Goal: Use online tool/utility: Utilize a website feature to perform a specific function

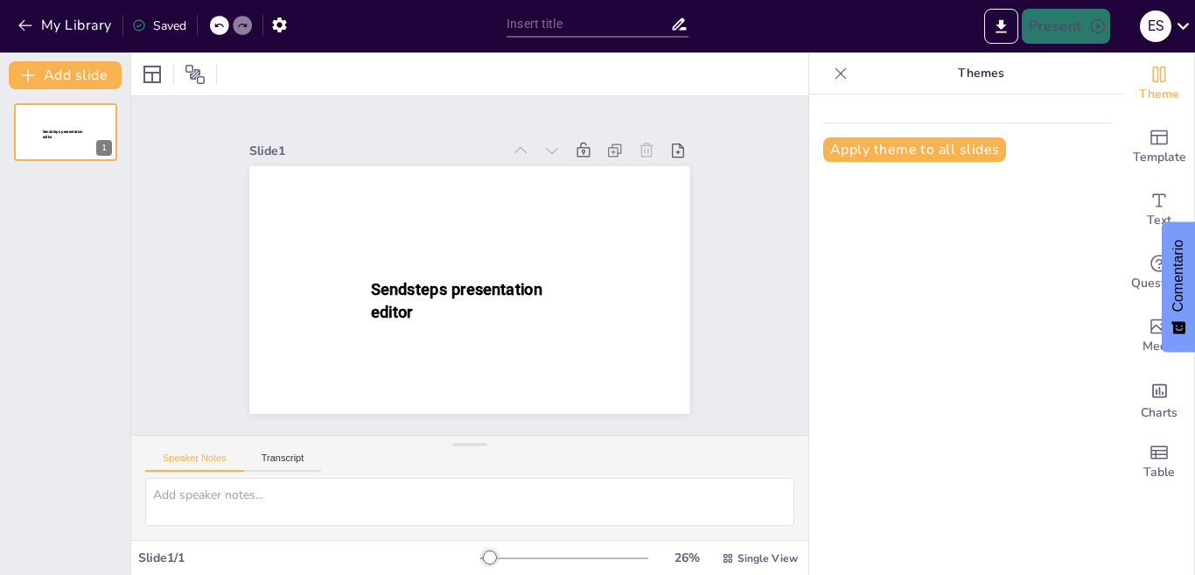
type input "New Sendsteps"
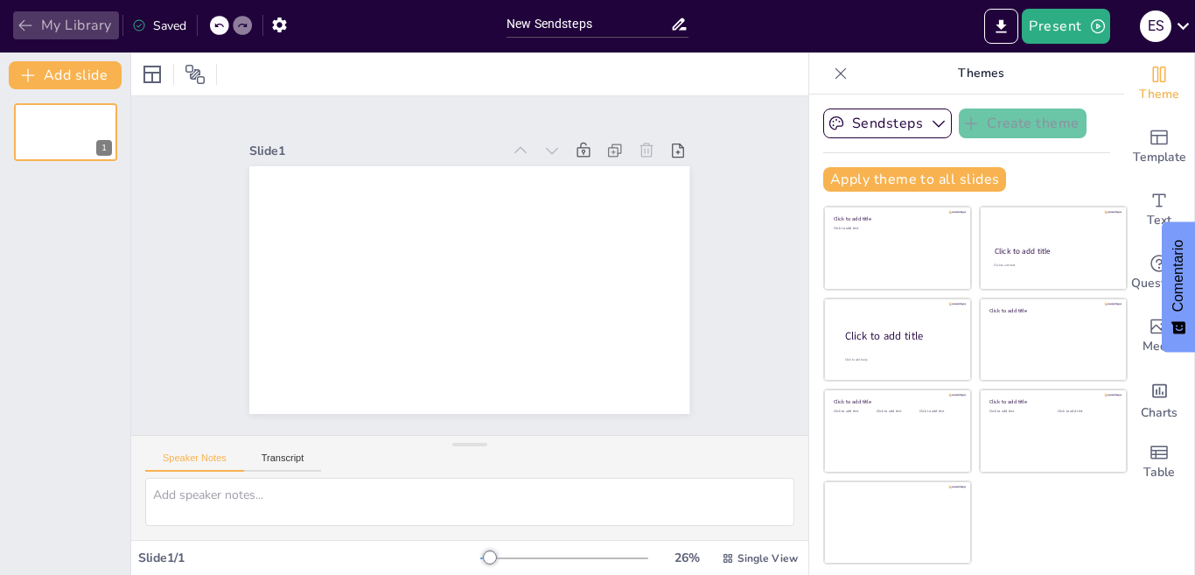
click at [23, 30] on icon "button" at bounding box center [25, 25] width 17 height 17
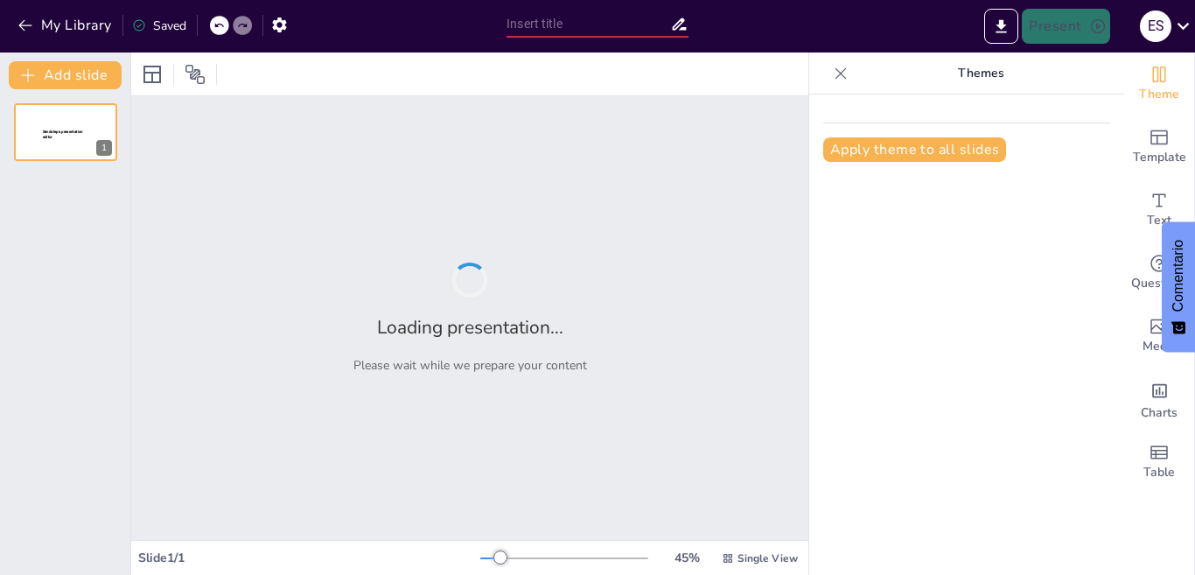
type input "[PERSON_NAME]: El Hombre que Quiere Cambiar el Mundo"
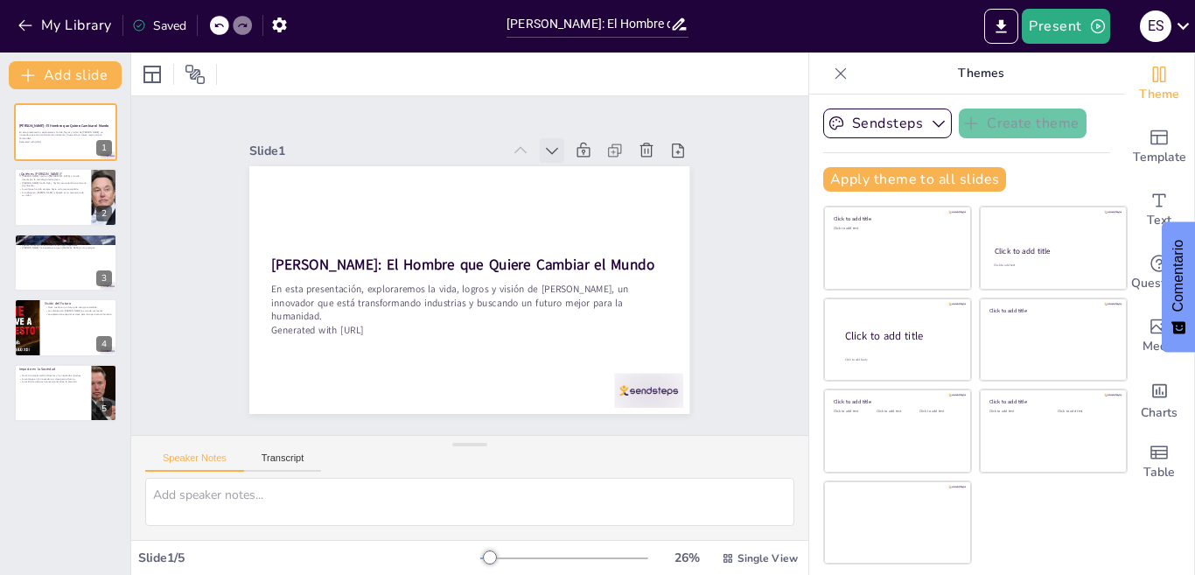
click at [385, 151] on icon at bounding box center [374, 161] width 21 height 21
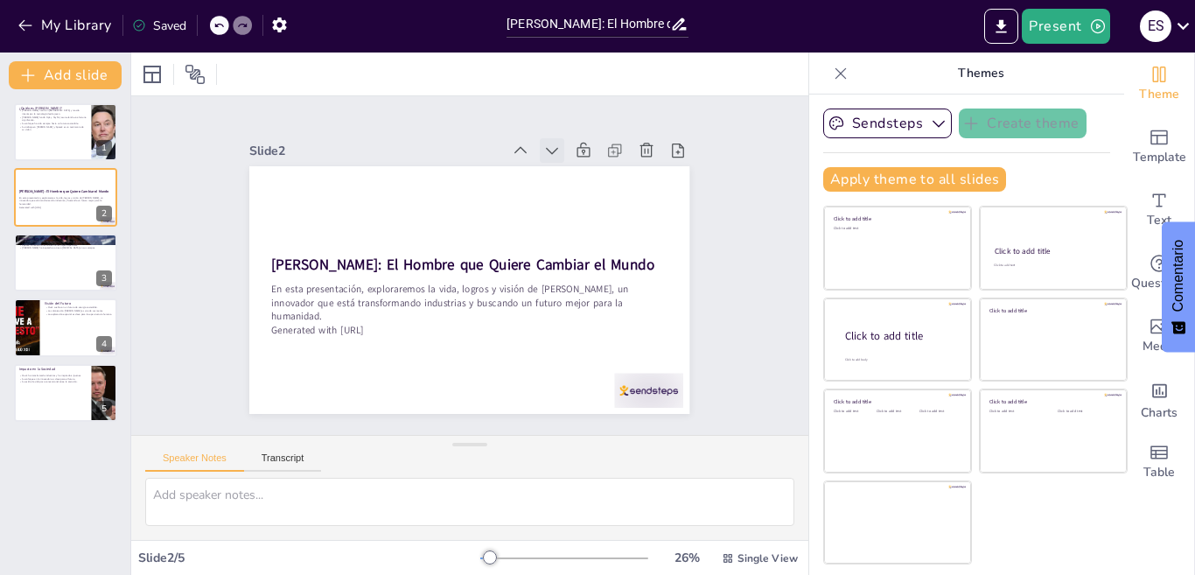
click at [598, 252] on icon at bounding box center [610, 264] width 24 height 24
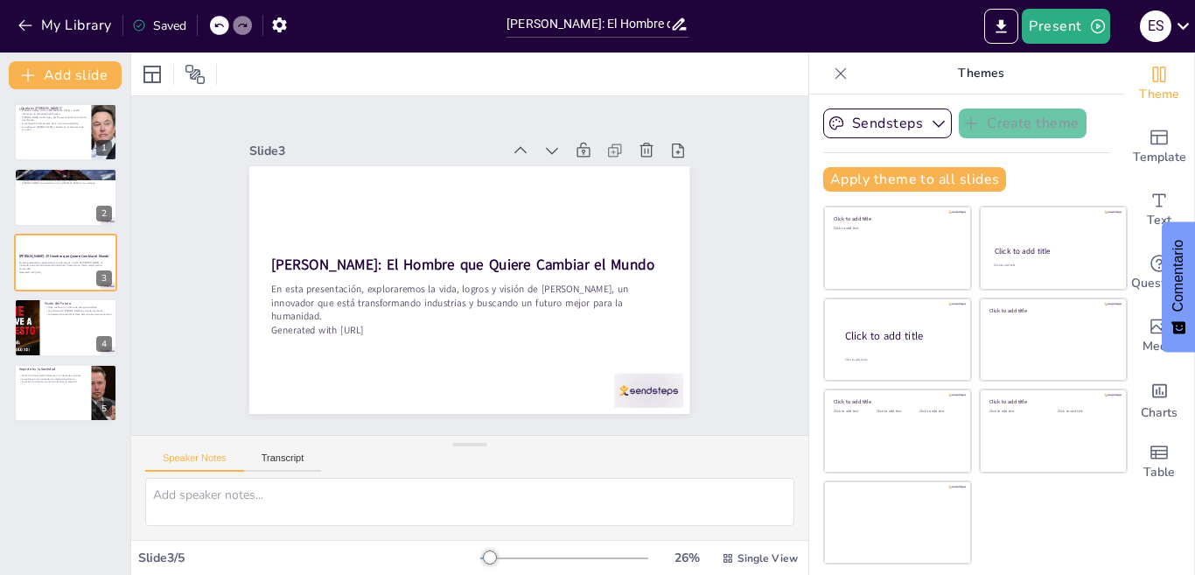
click at [353, 312] on icon at bounding box center [342, 324] width 24 height 24
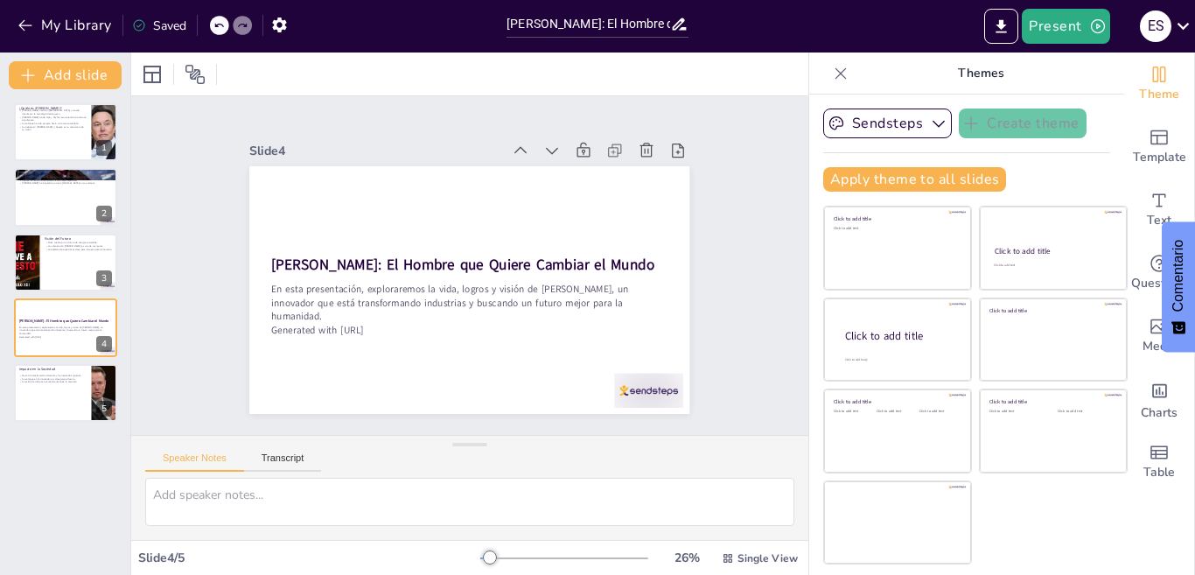
click at [341, 255] on icon at bounding box center [329, 267] width 24 height 24
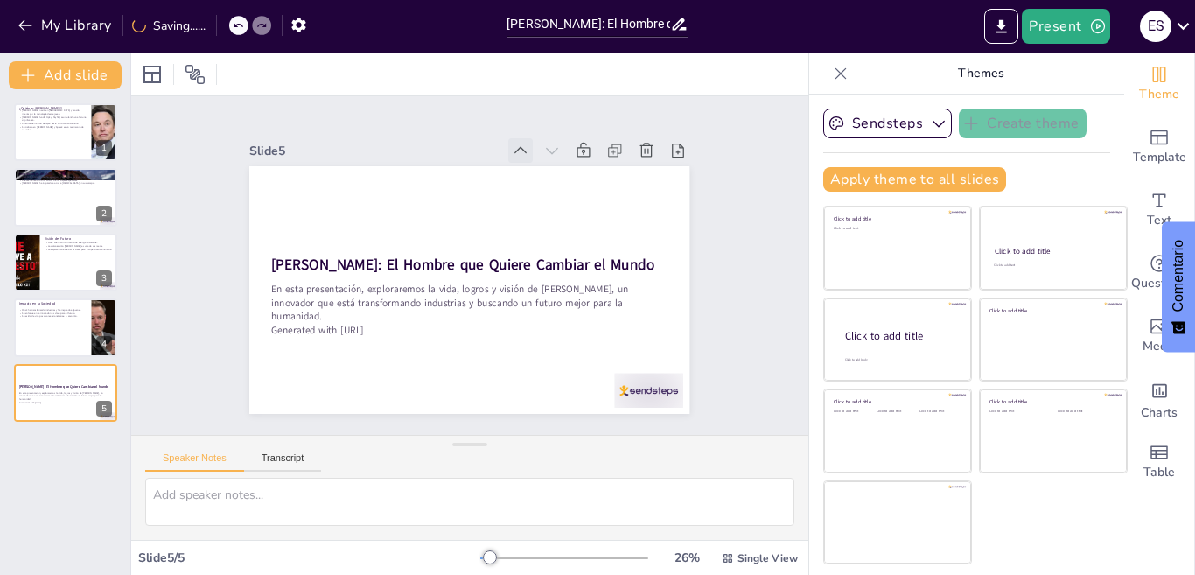
click at [553, 338] on icon at bounding box center [564, 349] width 22 height 22
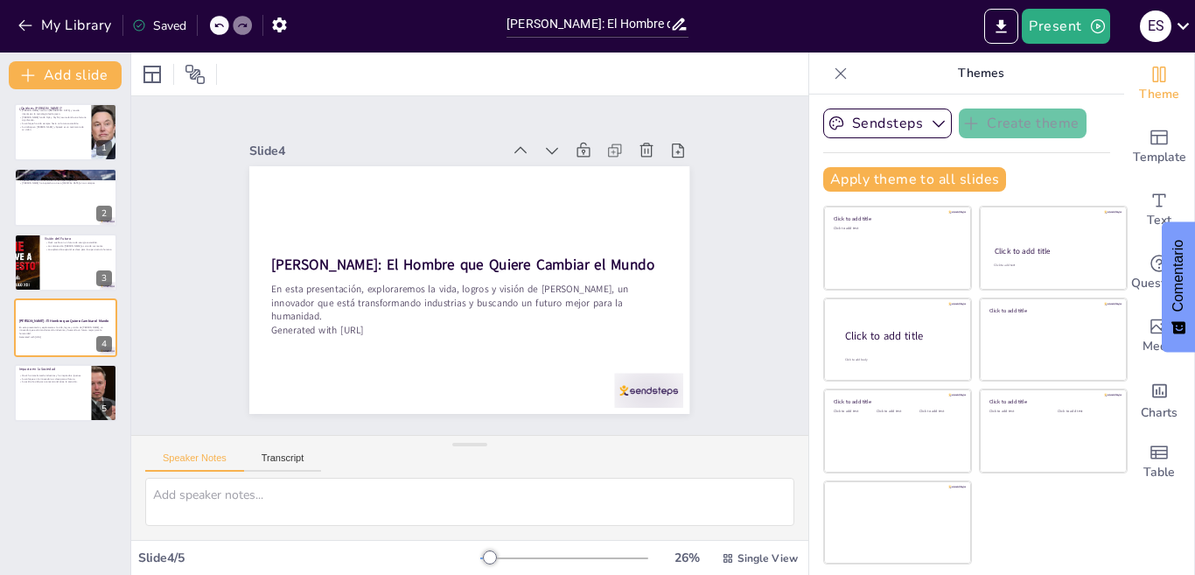
click at [572, 201] on icon at bounding box center [584, 213] width 24 height 24
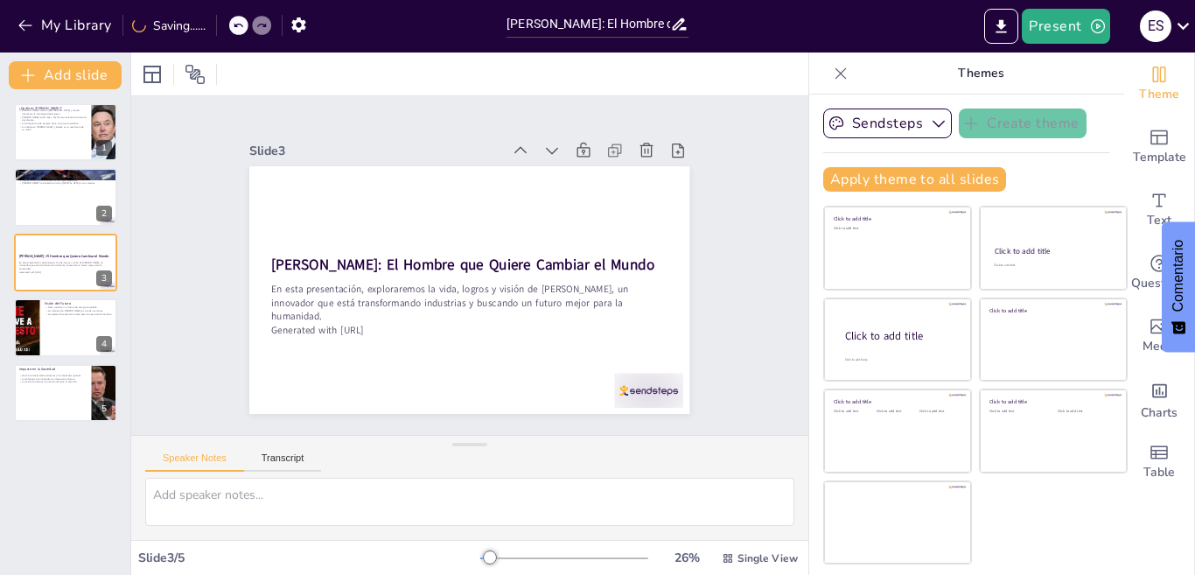
click at [407, 152] on icon at bounding box center [395, 164] width 24 height 24
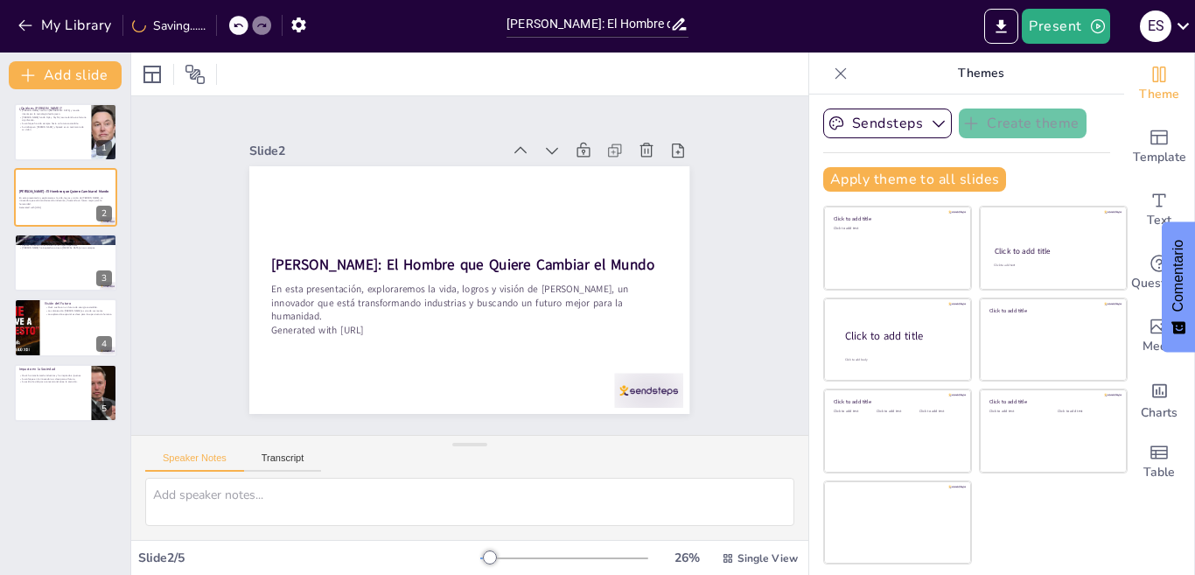
click at [408, 357] on icon at bounding box center [397, 367] width 21 height 21
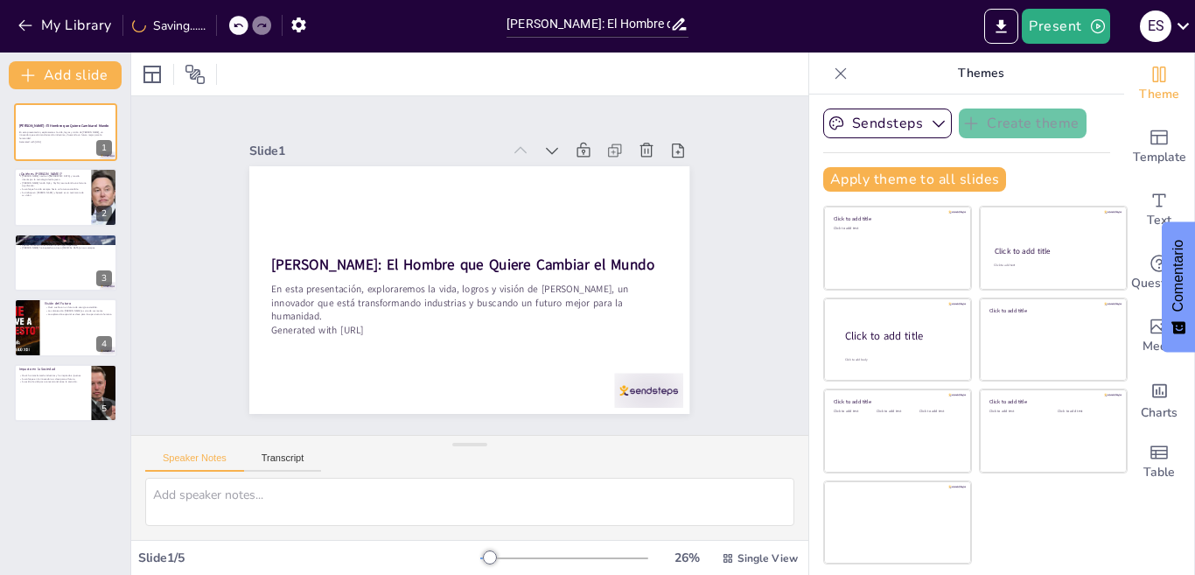
click at [509, 376] on icon at bounding box center [497, 388] width 24 height 24
click at [350, 279] on div at bounding box center [332, 296] width 35 height 35
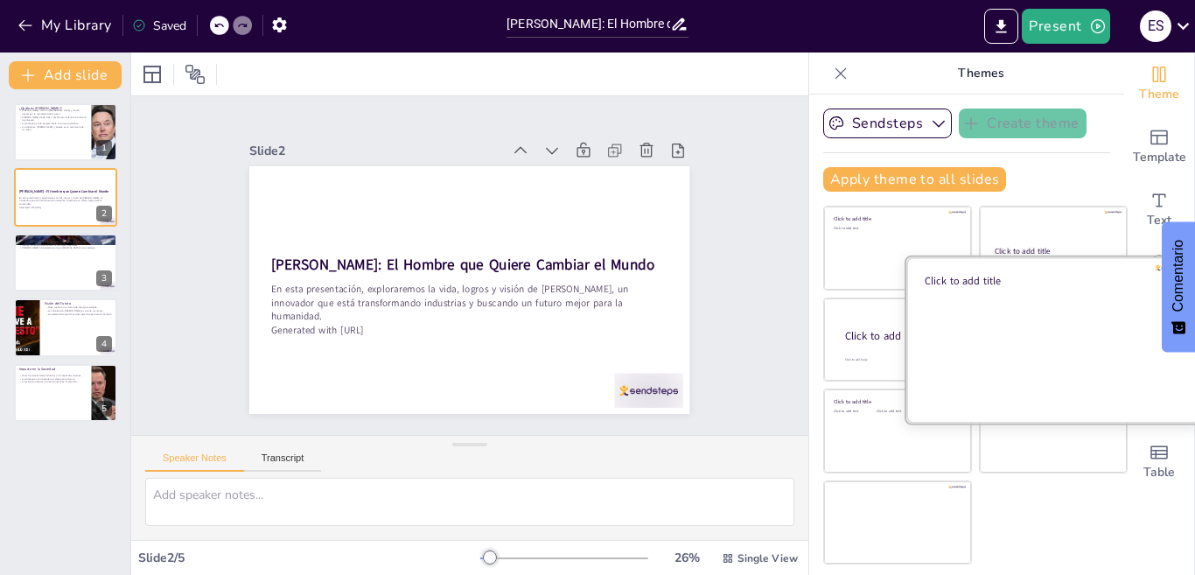
click at [1120, 337] on div at bounding box center [1053, 338] width 294 height 165
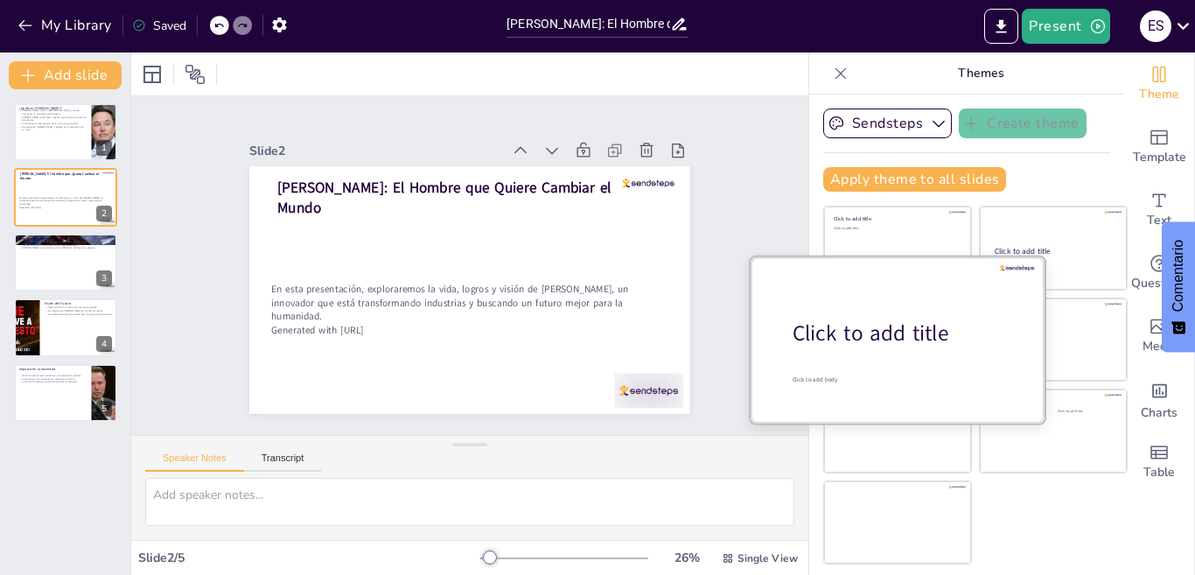
click at [828, 358] on div at bounding box center [898, 338] width 294 height 165
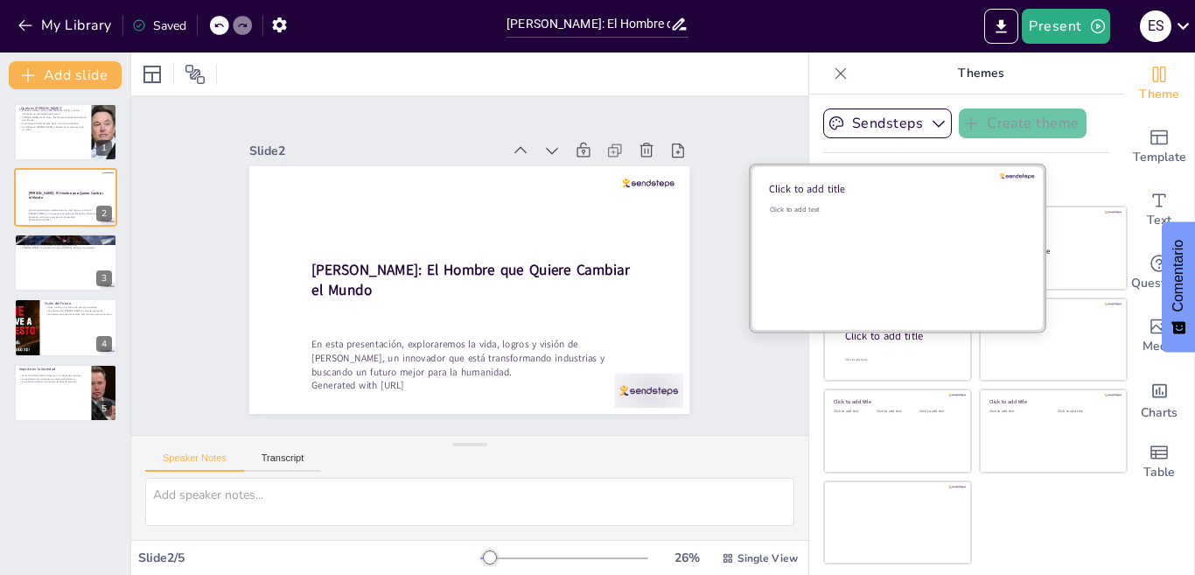
click at [874, 232] on div "Click to add text" at bounding box center [895, 259] width 250 height 108
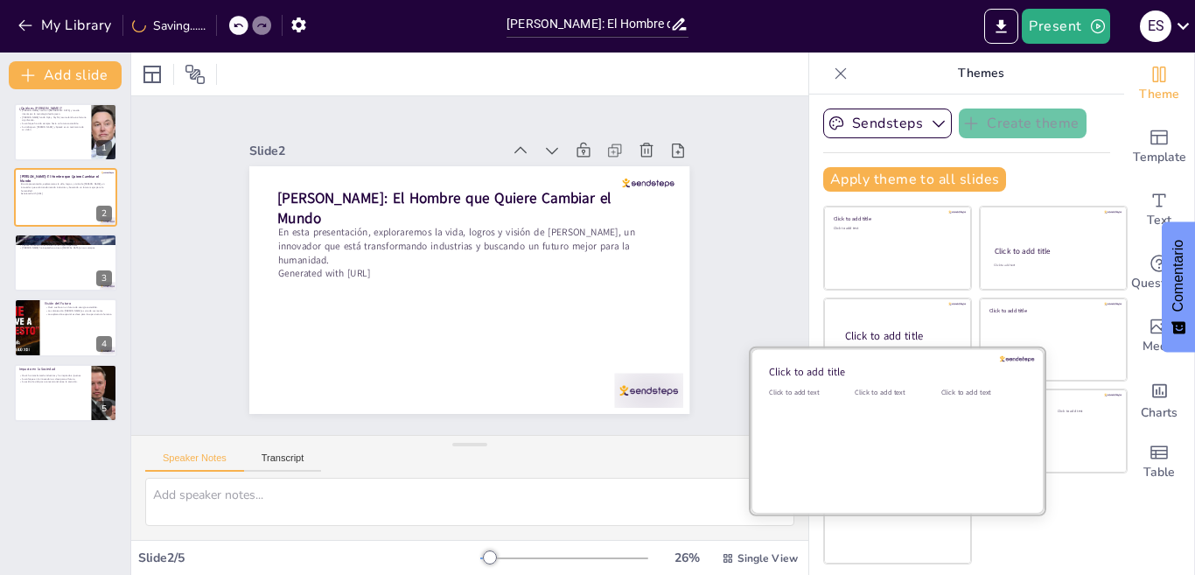
click at [896, 431] on div "Click to add text" at bounding box center [894, 442] width 79 height 108
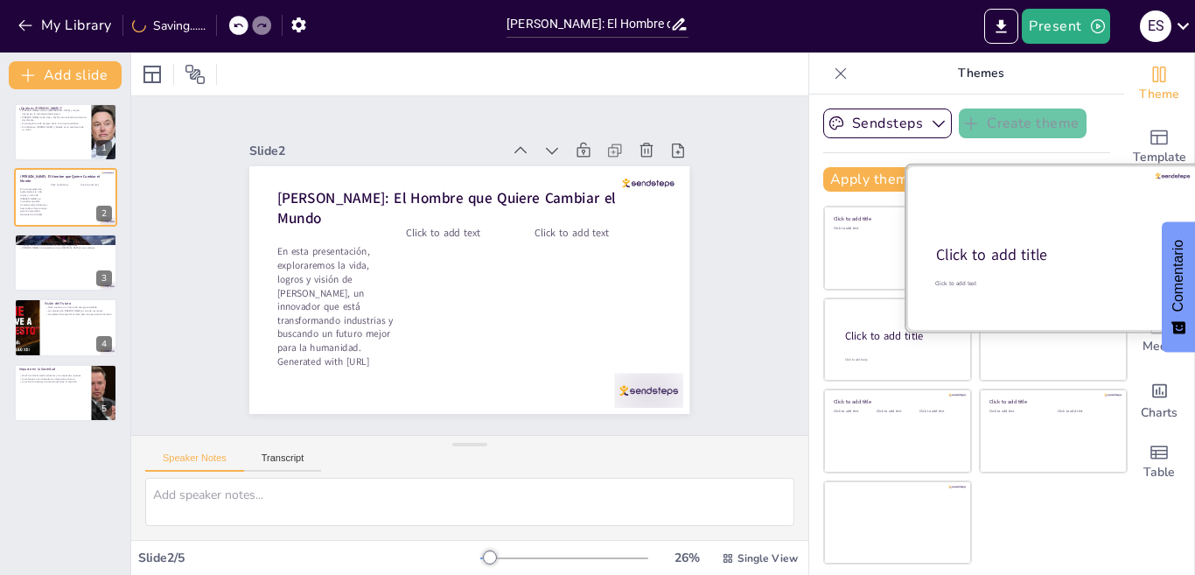
click at [1044, 241] on div at bounding box center [1053, 247] width 294 height 165
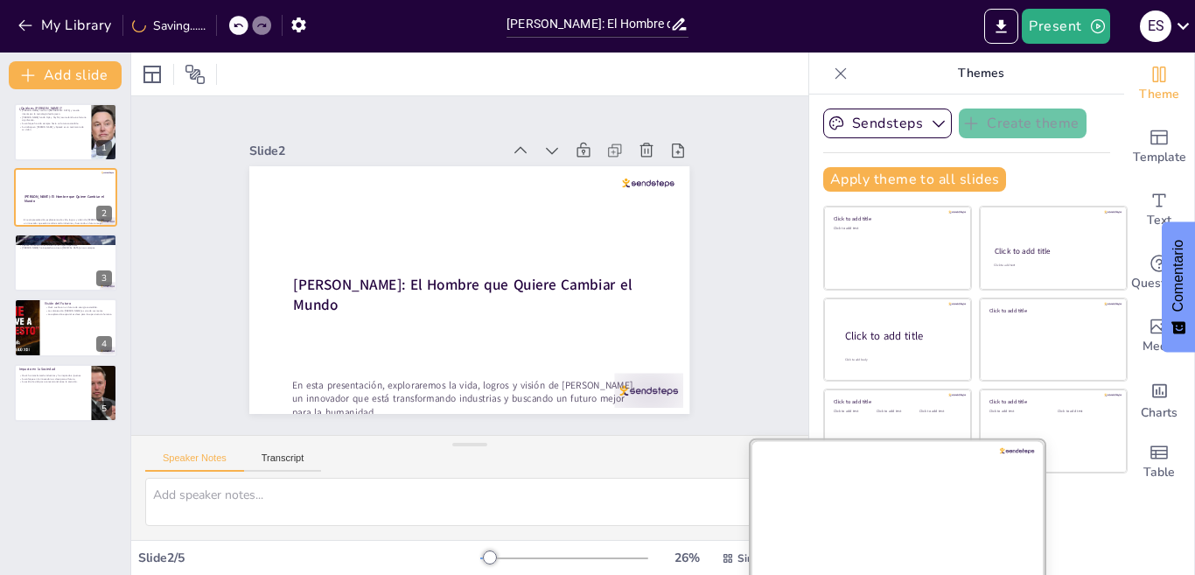
click at [884, 492] on div at bounding box center [898, 521] width 294 height 165
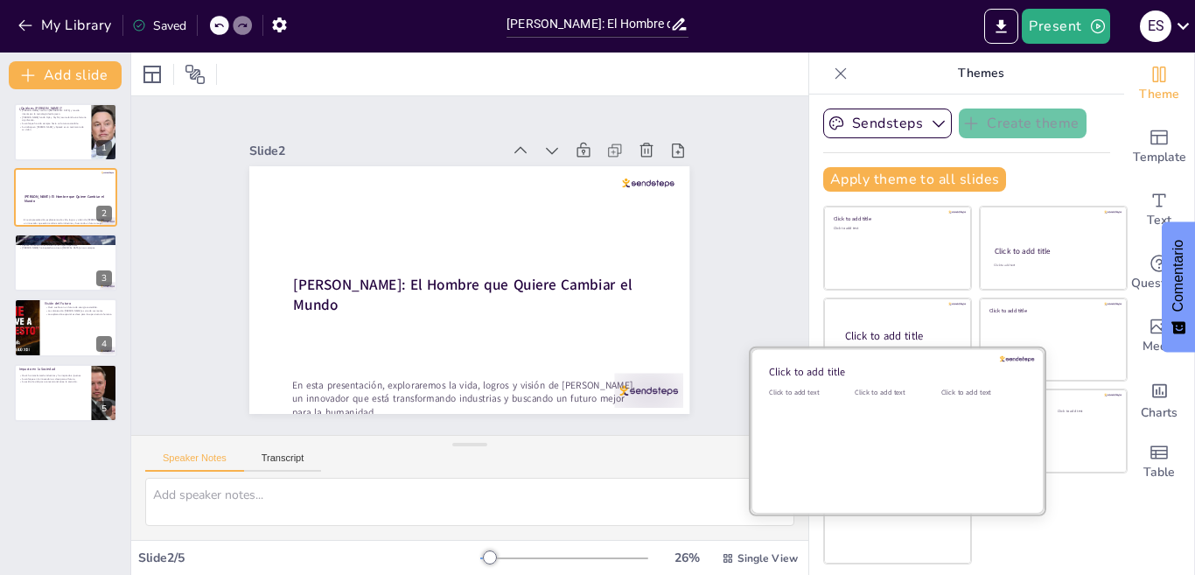
click at [886, 399] on div "Click to add text" at bounding box center [894, 442] width 79 height 108
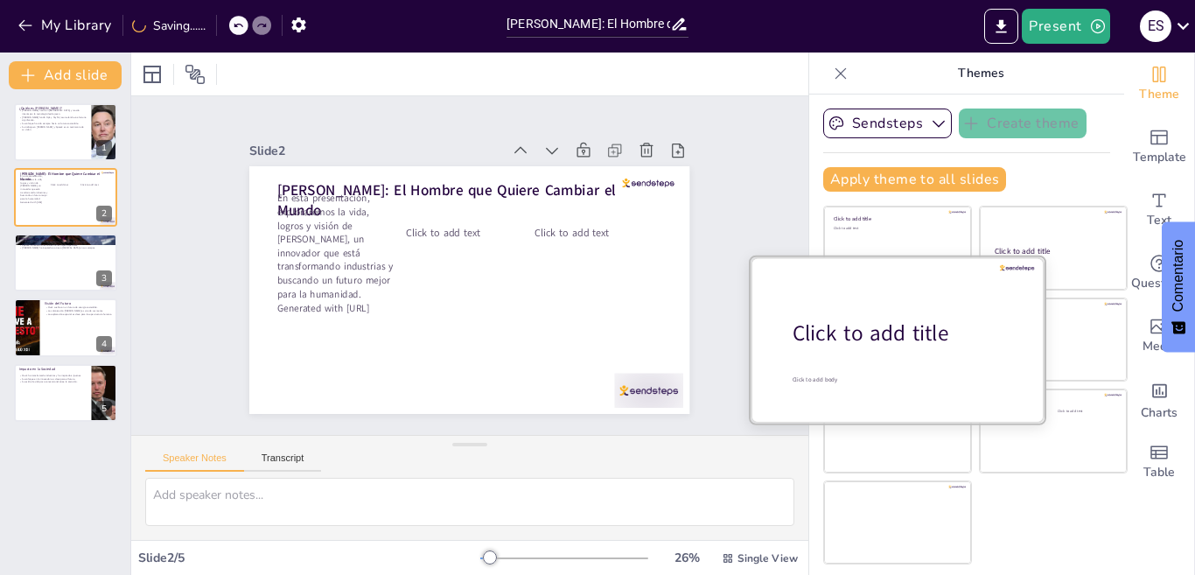
click at [912, 349] on div at bounding box center [898, 338] width 294 height 165
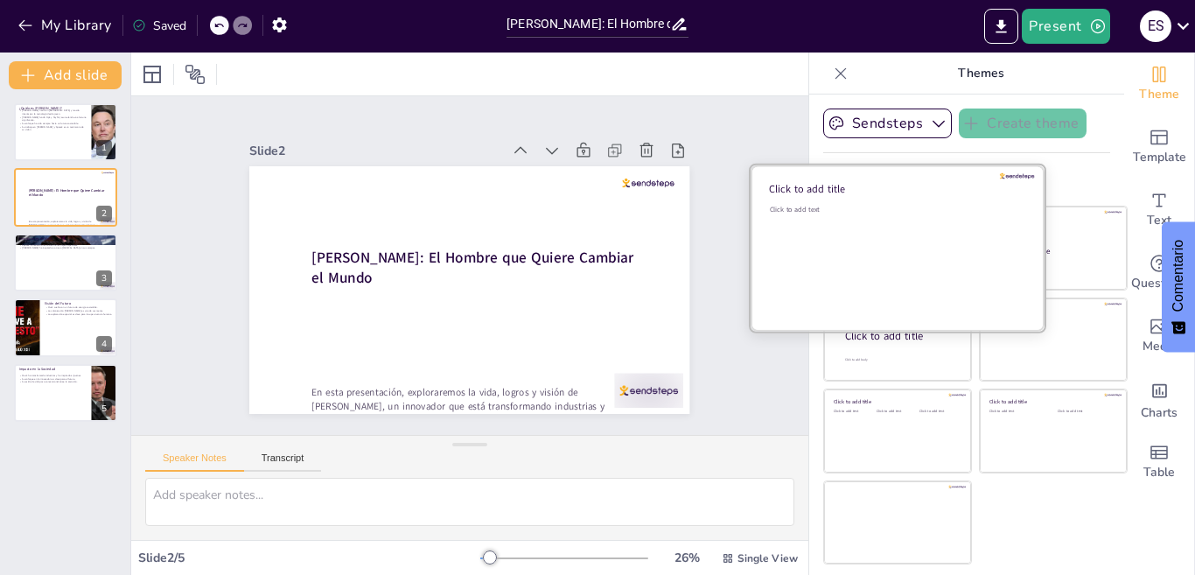
click at [898, 227] on div "Click to add text" at bounding box center [895, 259] width 250 height 108
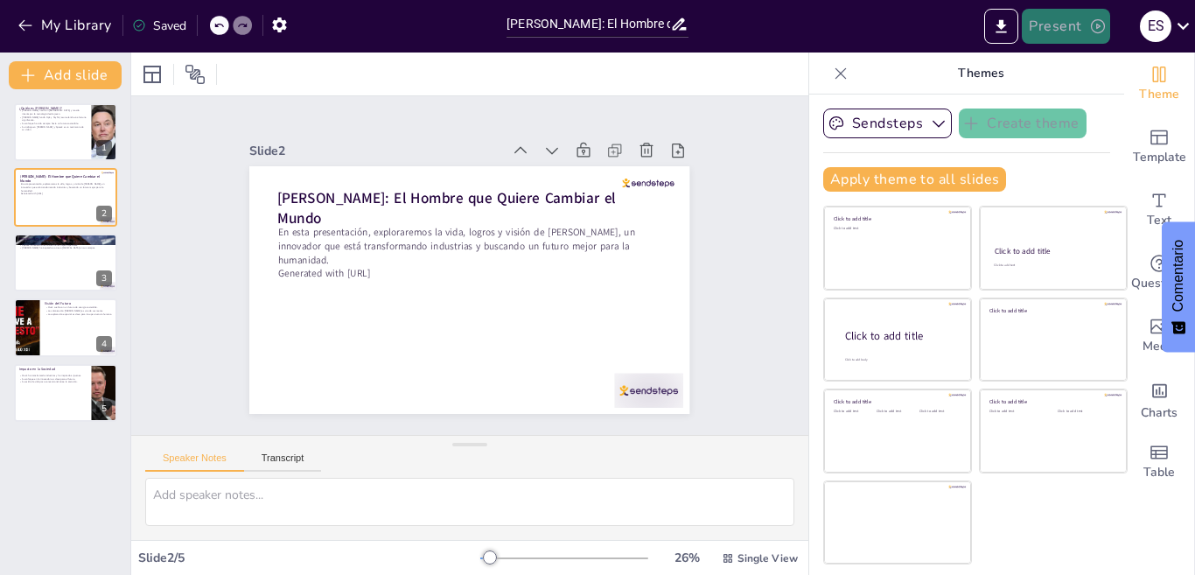
click at [1053, 20] on button "Present" at bounding box center [1065, 26] width 87 height 35
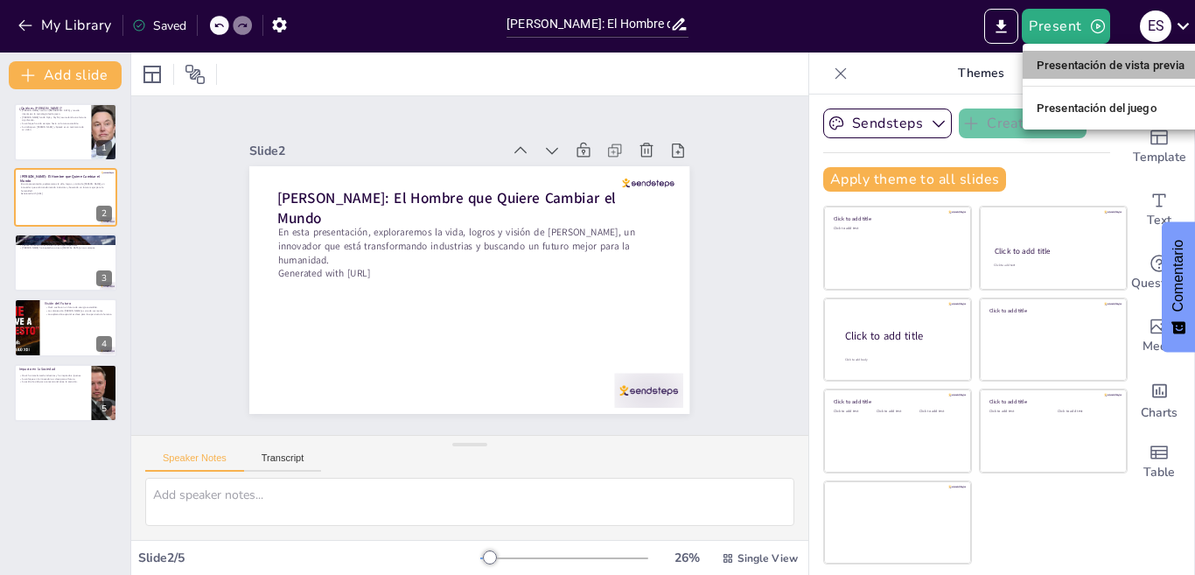
click at [1124, 68] on font "Presentación de vista previa" at bounding box center [1111, 65] width 149 height 13
